Goal: Find specific page/section: Find specific page/section

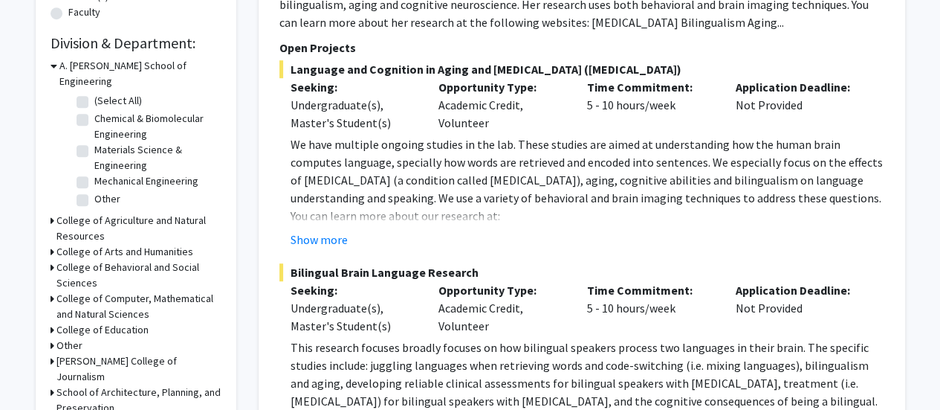
scroll to position [446, 0]
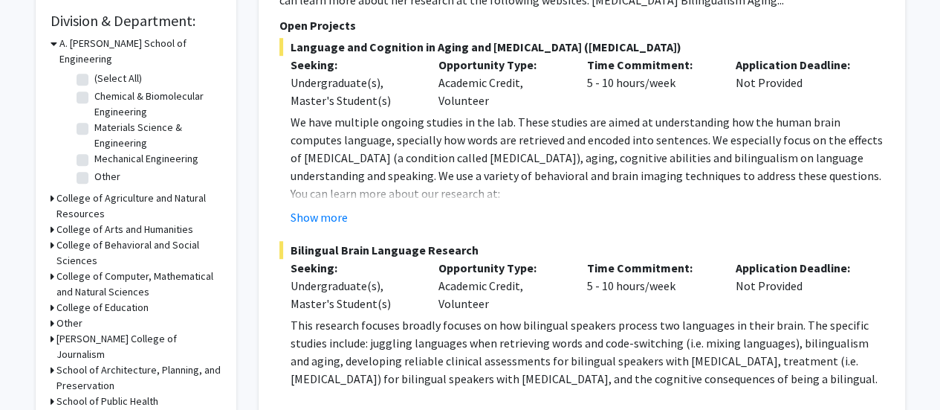
click at [52, 237] on icon at bounding box center [53, 245] width 4 height 16
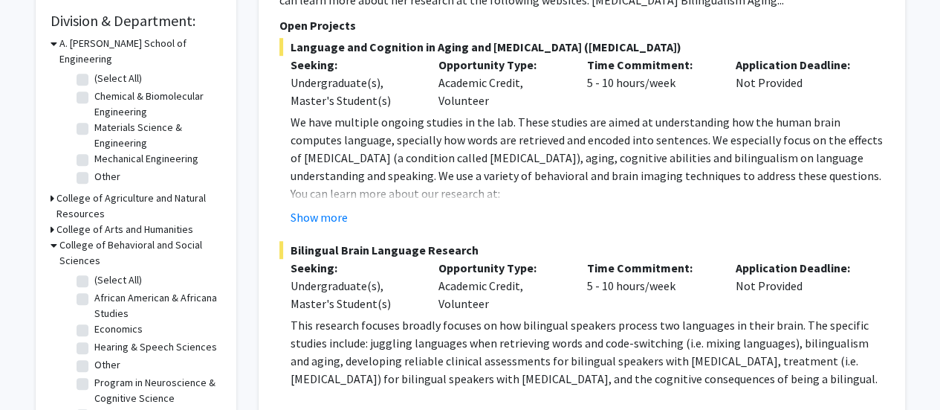
scroll to position [520, 0]
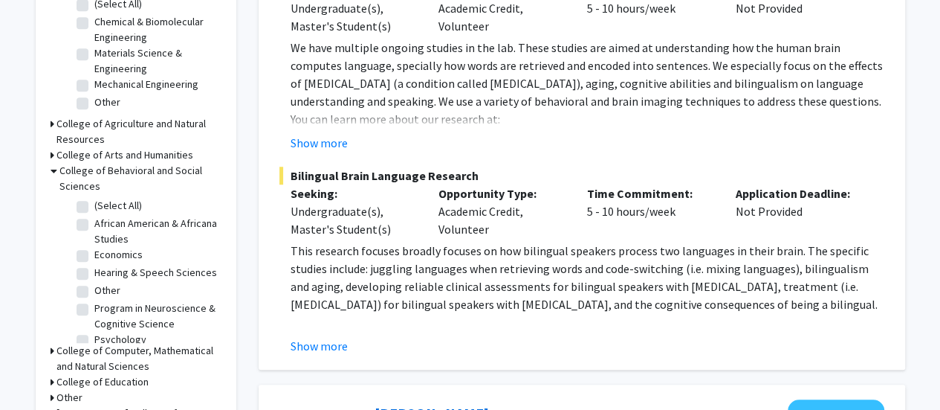
click at [94, 247] on label "Economics" at bounding box center [118, 255] width 48 height 16
click at [94, 247] on input "Economics" at bounding box center [99, 252] width 10 height 10
checkbox input "true"
